Goal: Transaction & Acquisition: Purchase product/service

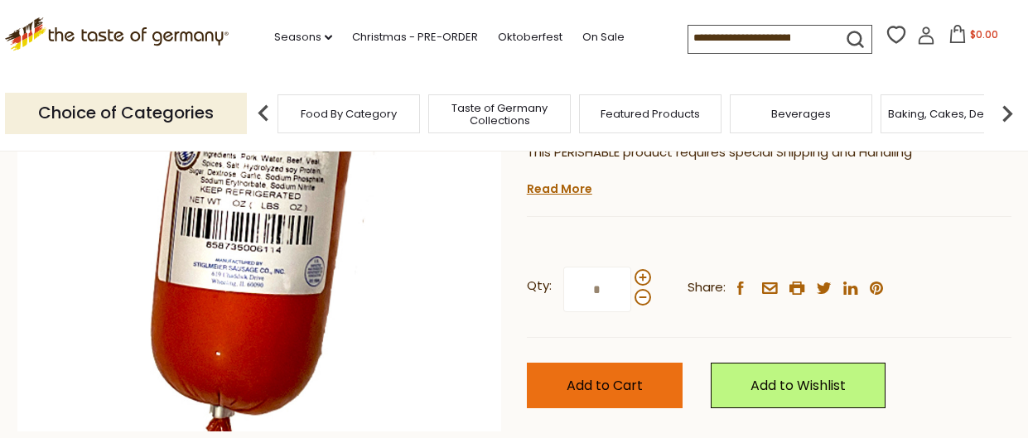
click at [652, 386] on button "Add to Cart" at bounding box center [605, 386] width 156 height 46
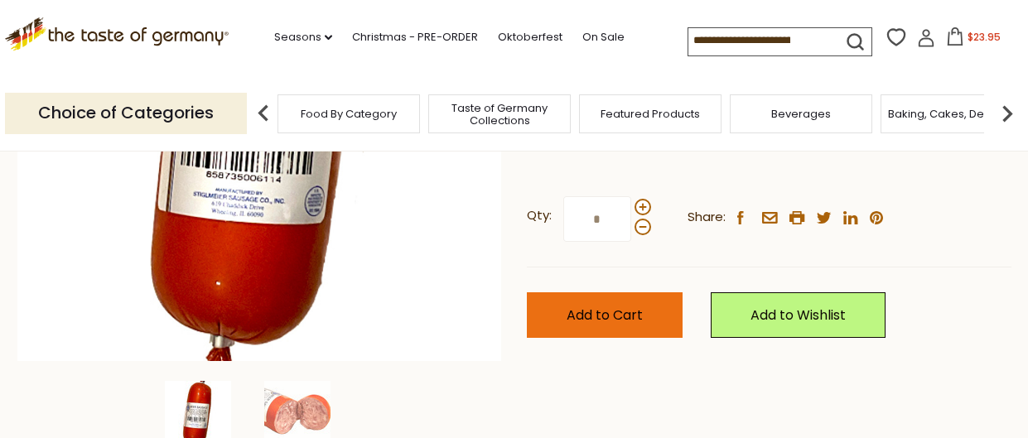
scroll to position [354, 0]
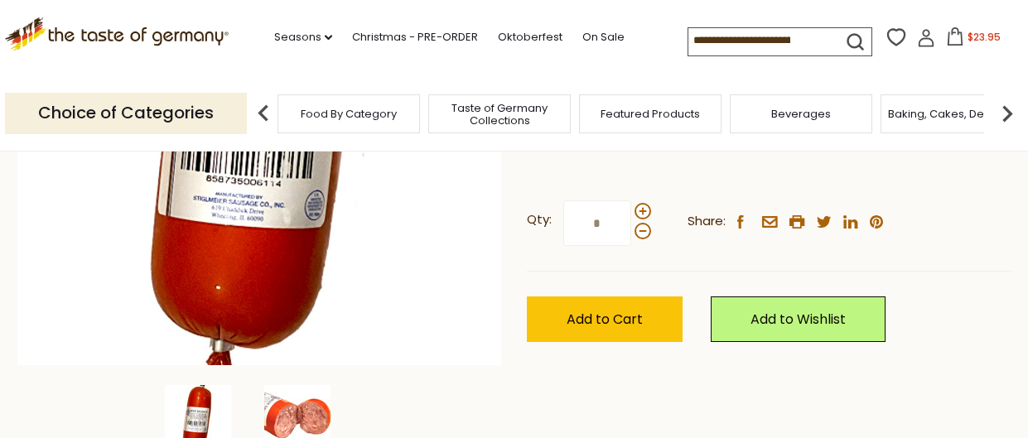
click at [312, 417] on img at bounding box center [297, 418] width 66 height 66
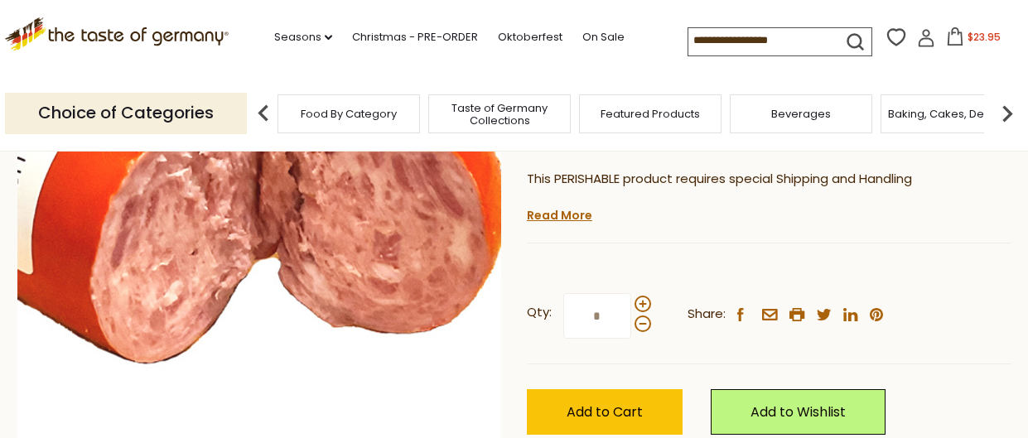
scroll to position [259, 0]
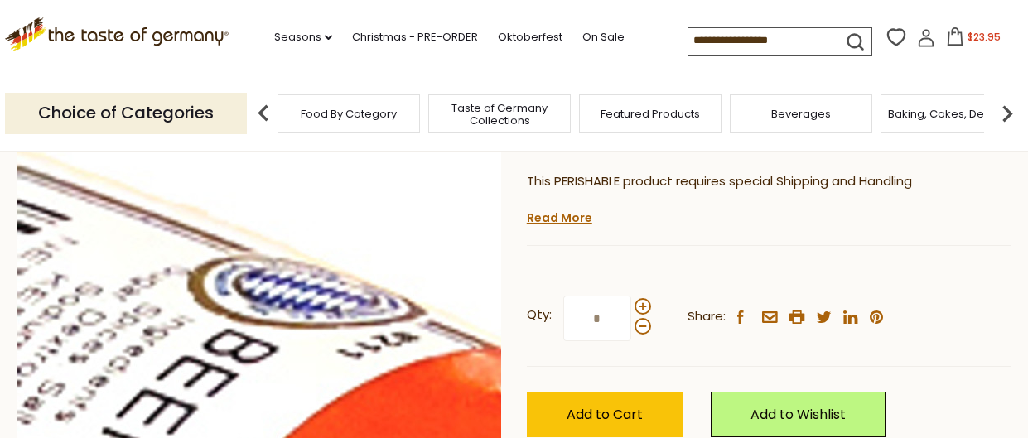
click at [378, 434] on img at bounding box center [259, 218] width 484 height 484
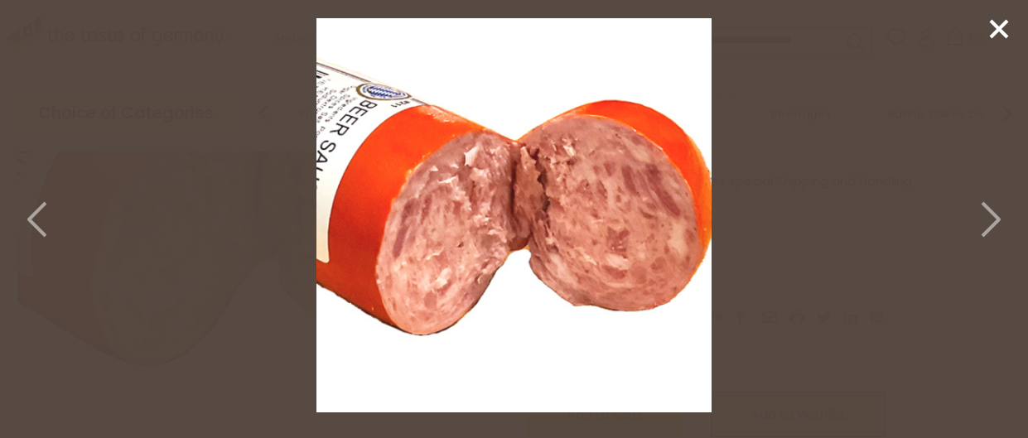
click at [985, 218] on icon at bounding box center [989, 220] width 36 height 50
click at [993, 219] on icon at bounding box center [989, 220] width 36 height 50
click at [43, 210] on icon at bounding box center [39, 220] width 36 height 50
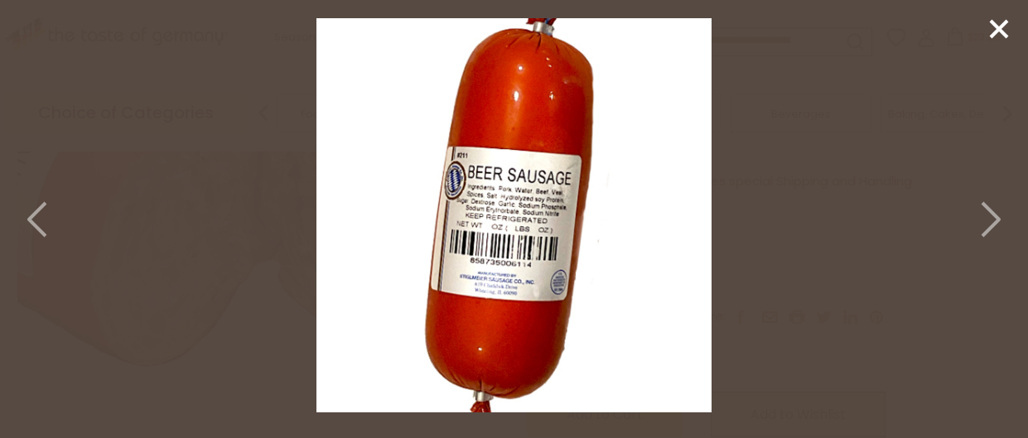
click at [41, 219] on icon at bounding box center [39, 220] width 36 height 50
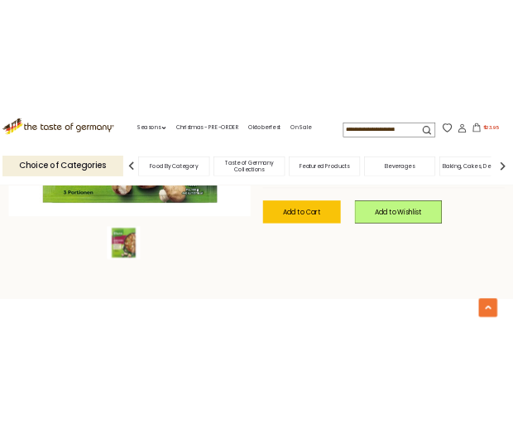
scroll to position [508, 0]
